Goal: Task Accomplishment & Management: Use online tool/utility

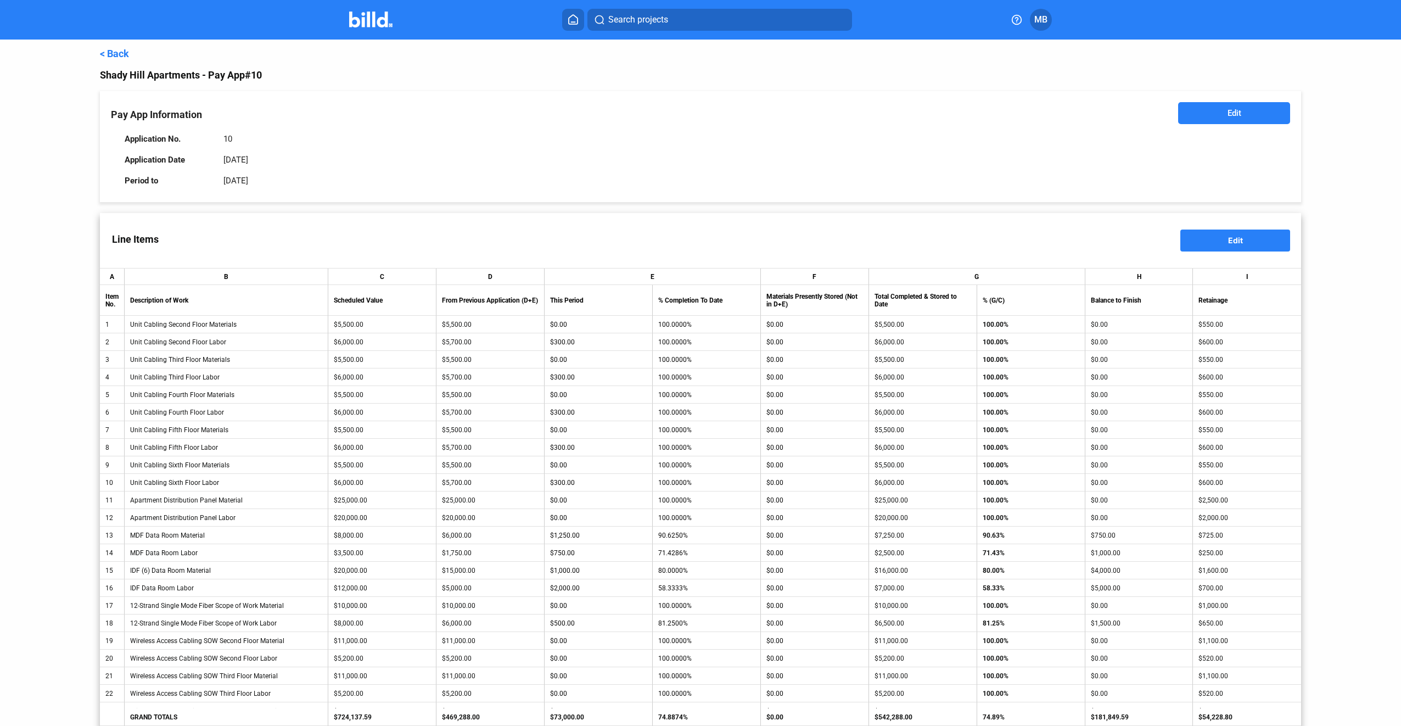
click at [1230, 109] on span "Edit" at bounding box center [1235, 113] width 14 height 11
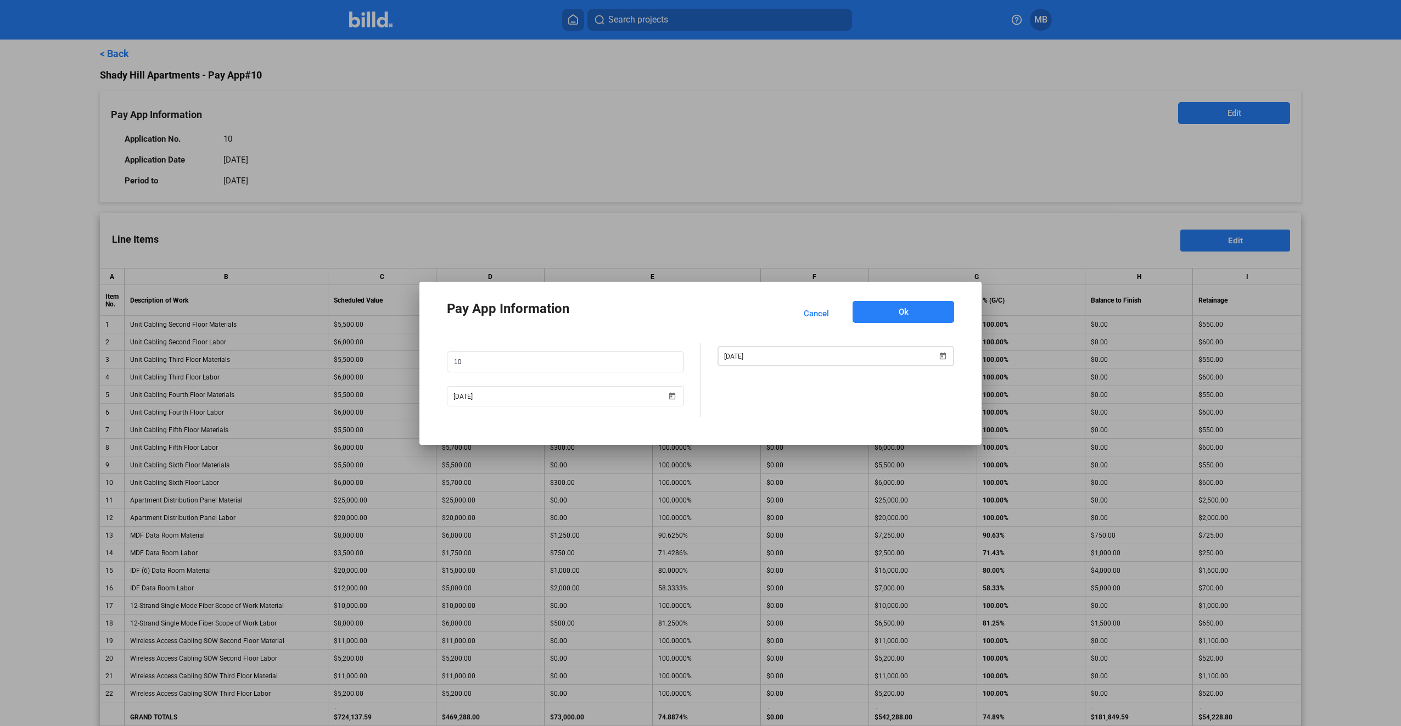
click at [945, 355] on span "Open calendar" at bounding box center [943, 349] width 26 height 26
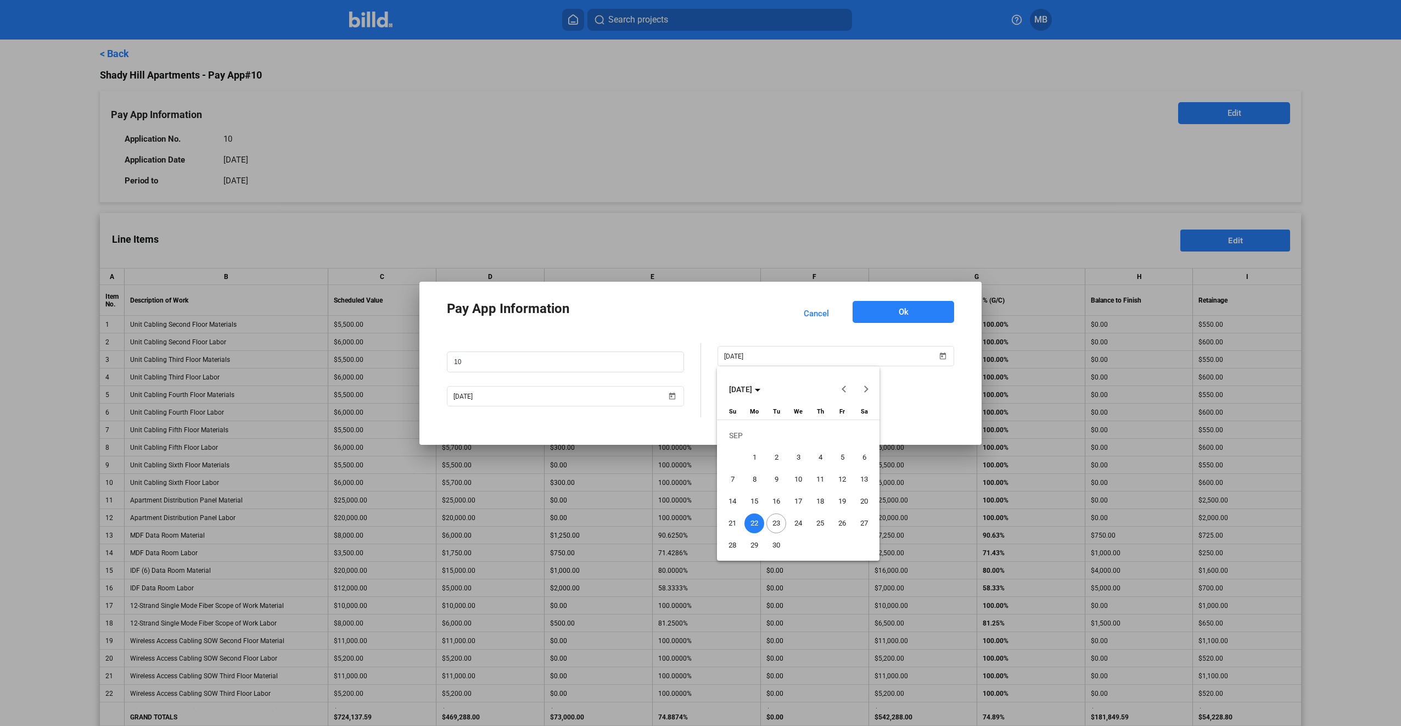
click at [776, 520] on span "23" at bounding box center [777, 523] width 20 height 20
type input "[DATE]"
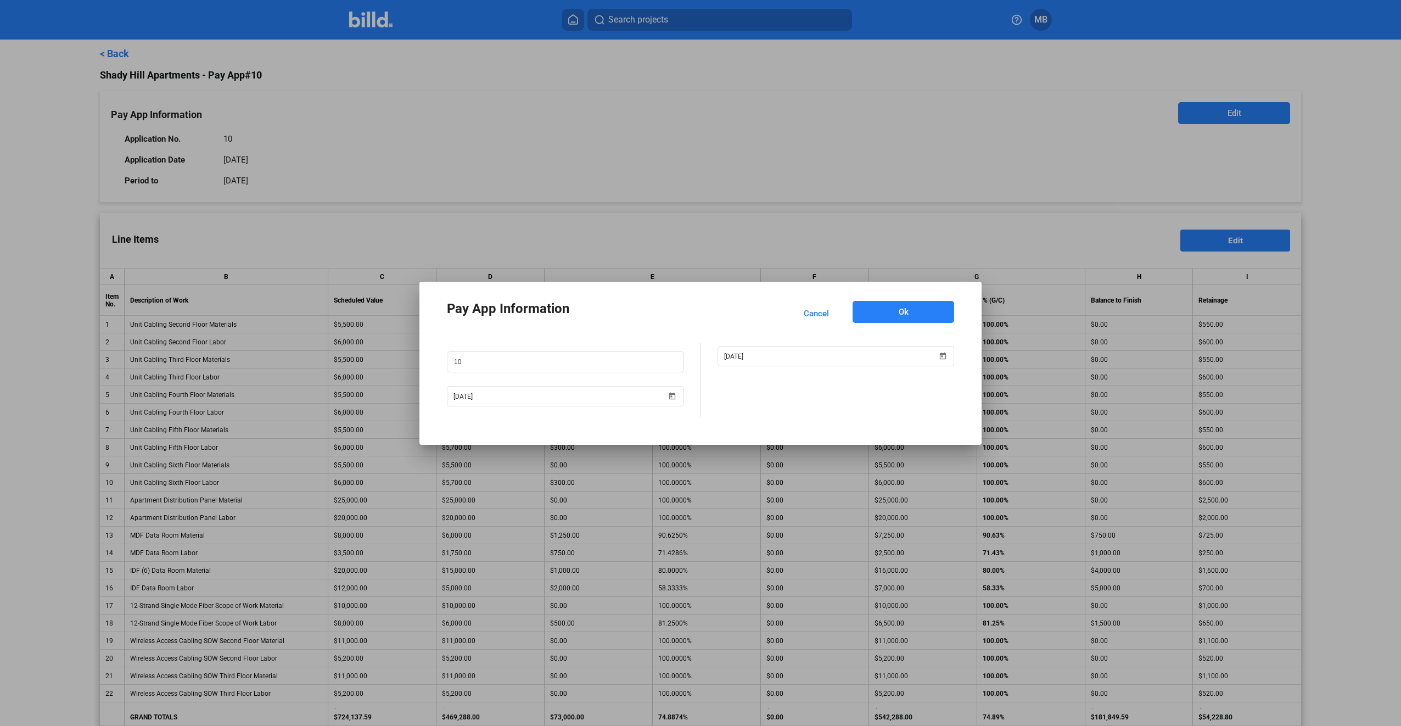
click at [925, 315] on button "Ok" at bounding box center [904, 312] width 102 height 22
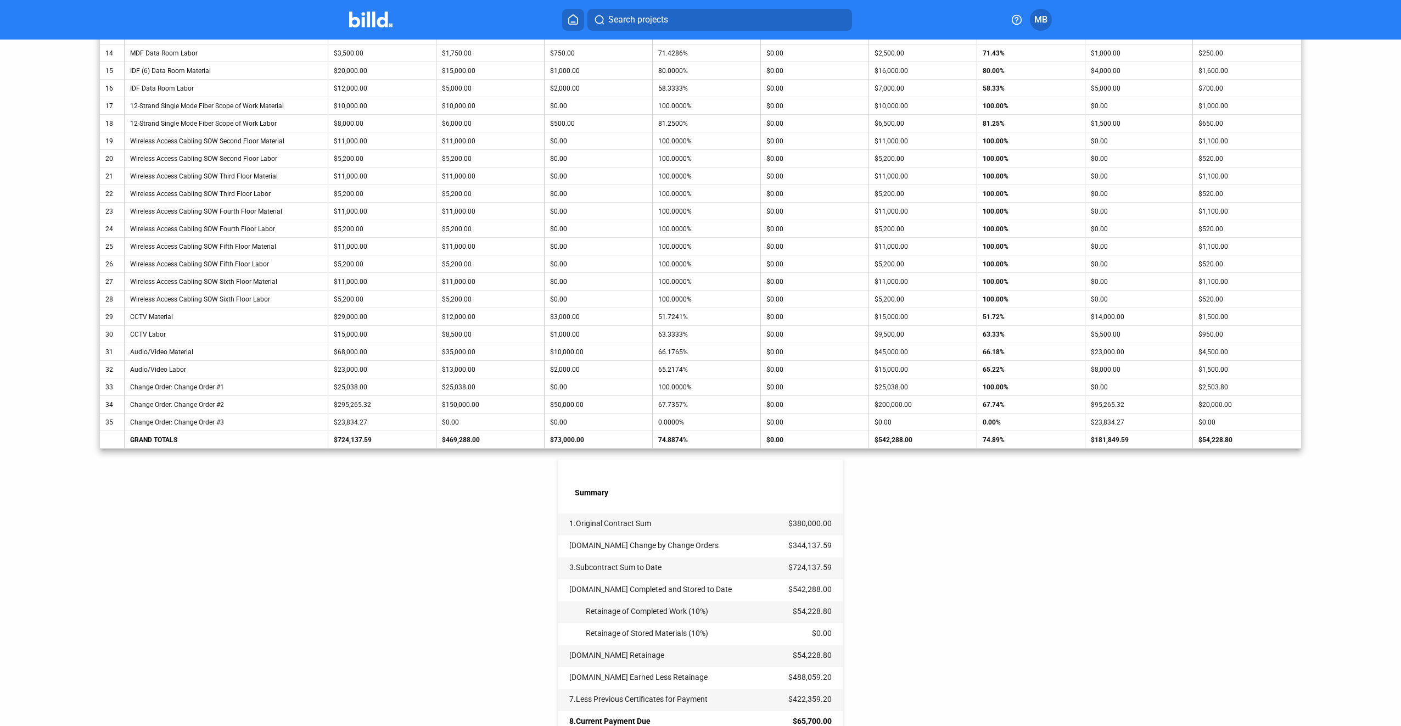
scroll to position [639, 0]
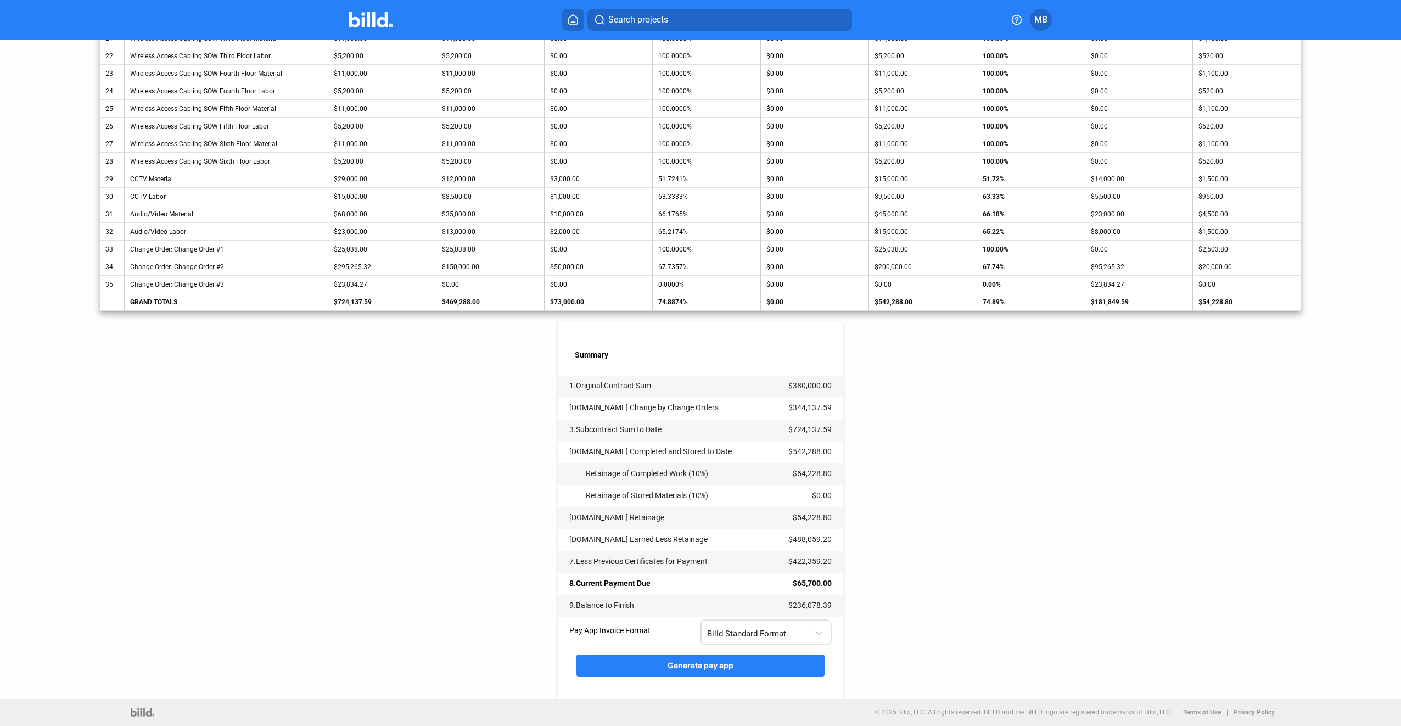
click at [803, 633] on div "Billd Standard Format" at bounding box center [760, 631] width 107 height 14
click at [805, 677] on span "AIA G702 + G703" at bounding box center [764, 679] width 119 height 25
click at [756, 667] on button "Generate pay app" at bounding box center [701, 666] width 248 height 22
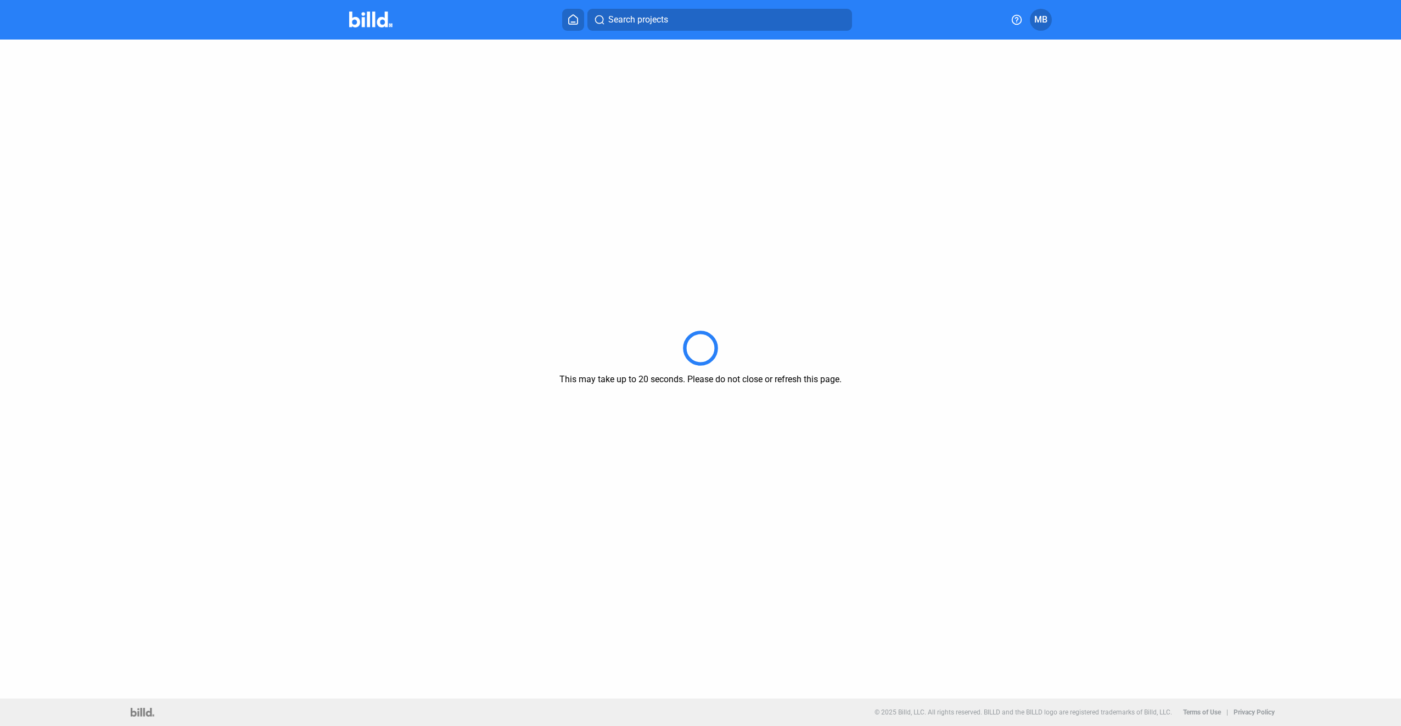
scroll to position [0, 0]
